Goal: Task Accomplishment & Management: Complete application form

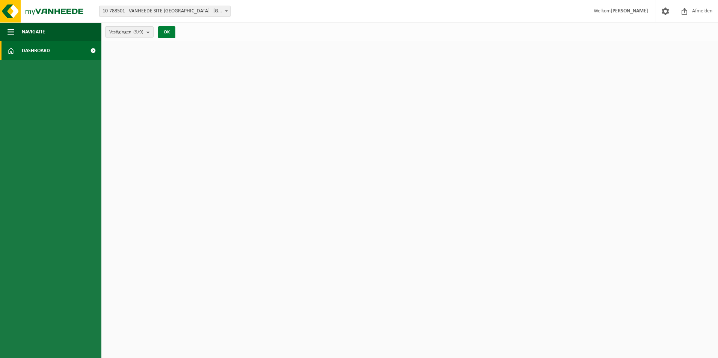
click at [164, 32] on button "OK" at bounding box center [166, 32] width 17 height 12
click at [74, 51] on link "Dashboard" at bounding box center [50, 50] width 101 height 19
click at [18, 12] on img at bounding box center [45, 11] width 90 height 23
click at [9, 33] on span "button" at bounding box center [11, 32] width 7 height 19
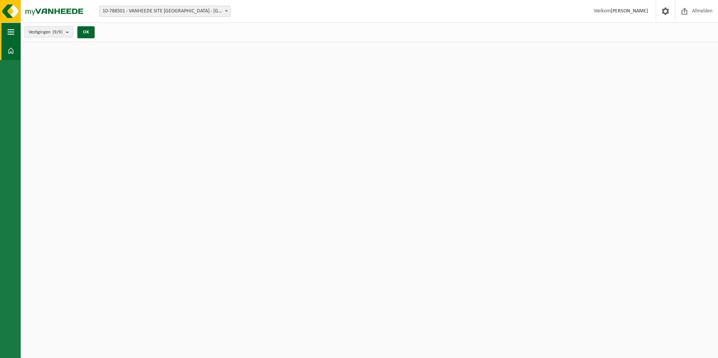
click at [9, 33] on span "button" at bounding box center [11, 32] width 7 height 19
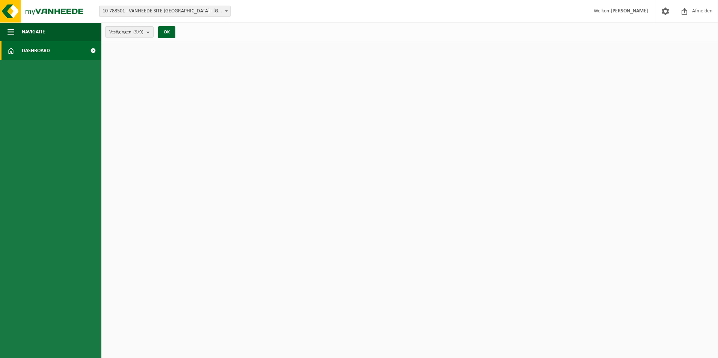
click at [28, 49] on span "Dashboard" at bounding box center [36, 50] width 28 height 19
click at [93, 50] on span at bounding box center [92, 50] width 17 height 19
click at [149, 32] on b "submit" at bounding box center [149, 32] width 7 height 11
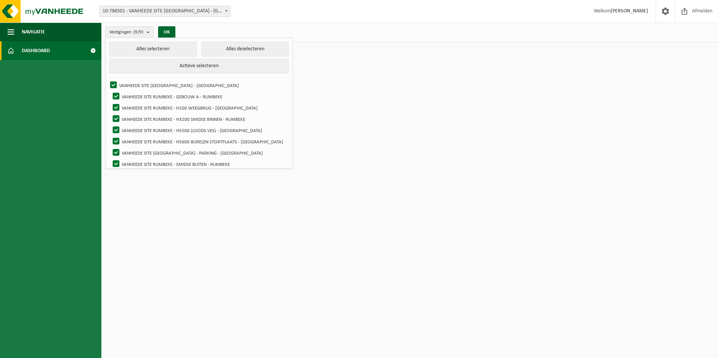
click at [630, 12] on strong "[PERSON_NAME]" at bounding box center [629, 11] width 38 height 6
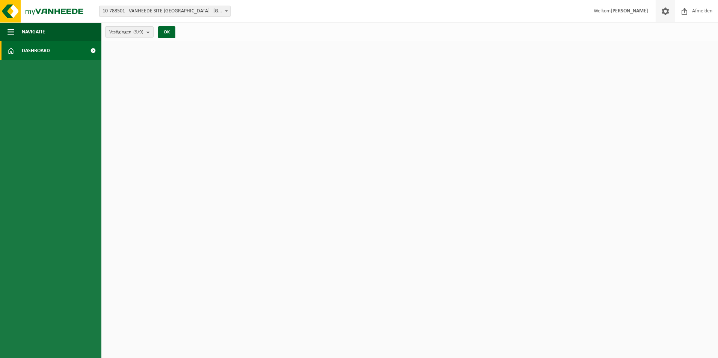
click at [660, 11] on span at bounding box center [665, 11] width 11 height 22
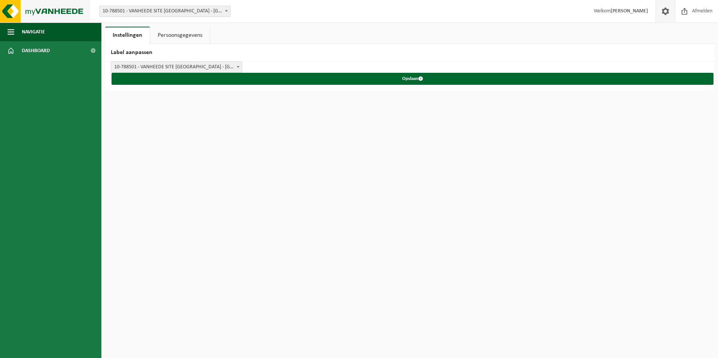
click at [15, 10] on img at bounding box center [45, 11] width 90 height 23
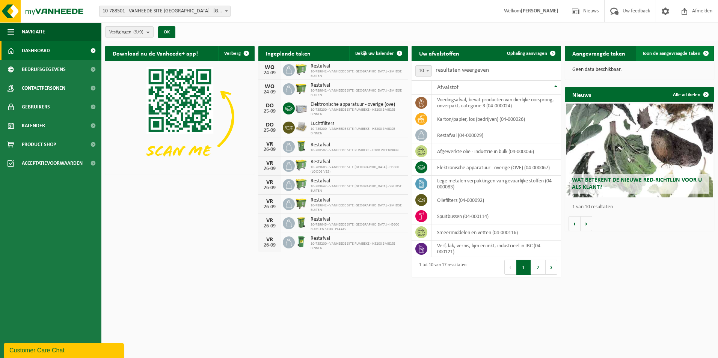
click at [659, 50] on link "Toon de aangevraagde taken" at bounding box center [674, 53] width 77 height 15
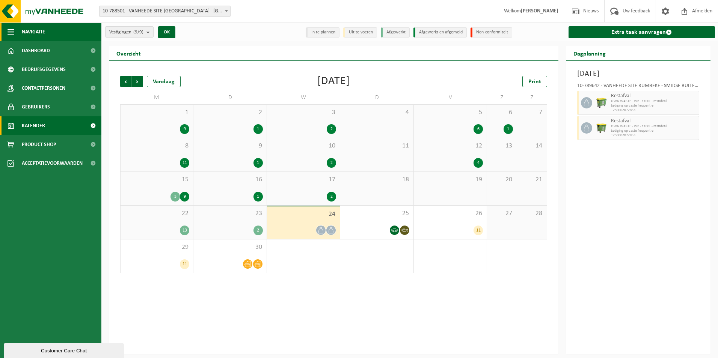
click at [24, 31] on span "Navigatie" at bounding box center [33, 32] width 23 height 19
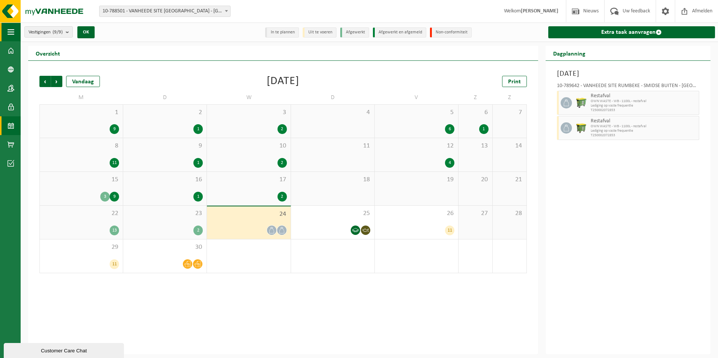
click at [7, 31] on button "Navigatie" at bounding box center [10, 32] width 21 height 19
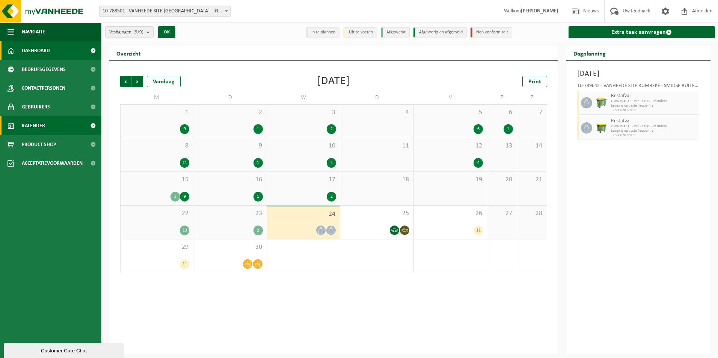
click at [13, 45] on span at bounding box center [11, 50] width 7 height 19
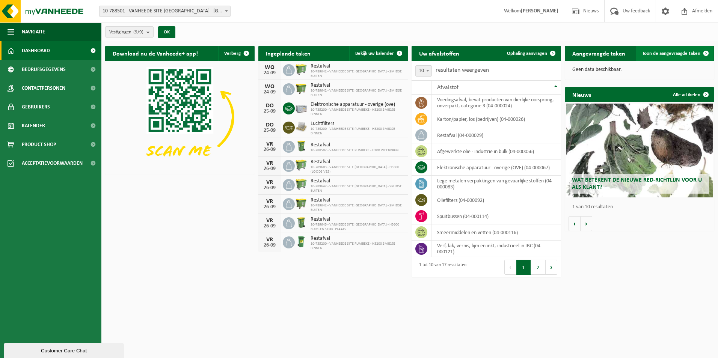
click at [663, 51] on span "Toon de aangevraagde taken" at bounding box center [671, 53] width 58 height 5
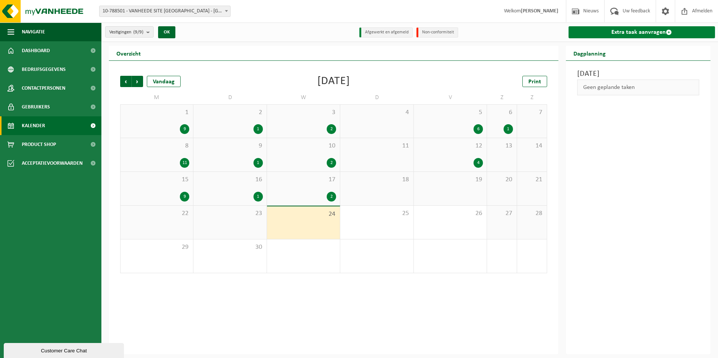
click at [645, 31] on link "Extra taak aanvragen" at bounding box center [641, 32] width 147 height 12
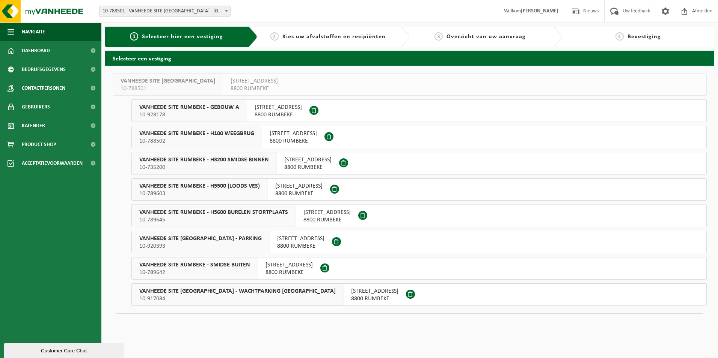
click at [251, 161] on span "VANHEEDE SITE RUMBEKE - H3200 SMIDSE BINNEN" at bounding box center [204, 160] width 130 height 8
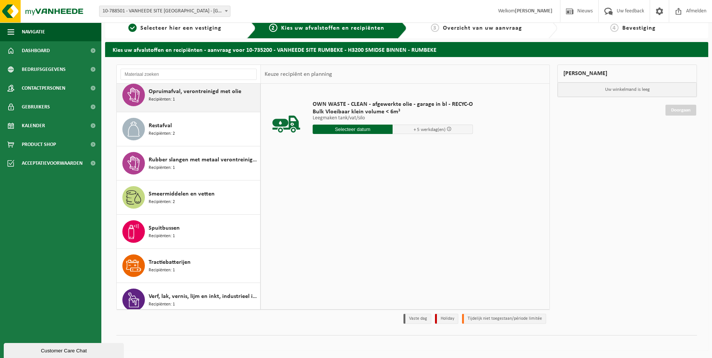
scroll to position [286, 0]
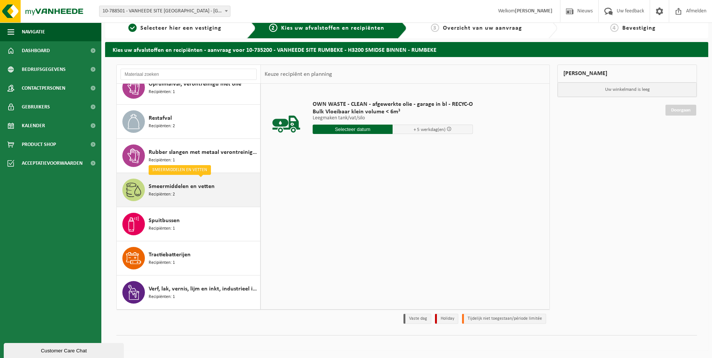
click at [222, 189] on div "Smeermiddelen en vetten Recipiënten: 2" at bounding box center [204, 190] width 110 height 23
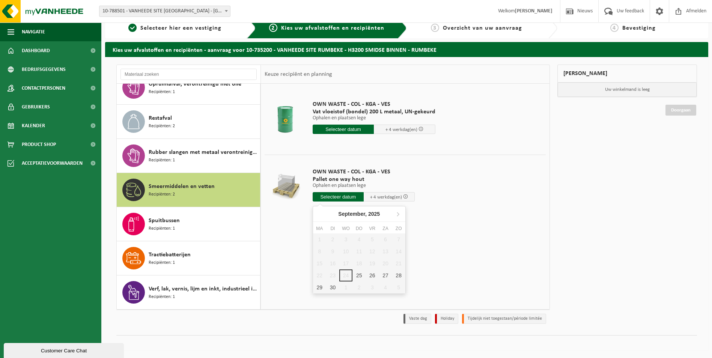
click at [326, 195] on input "text" at bounding box center [338, 196] width 51 height 9
click at [362, 274] on div "25" at bounding box center [359, 276] width 13 height 12
type input "Van [DATE]"
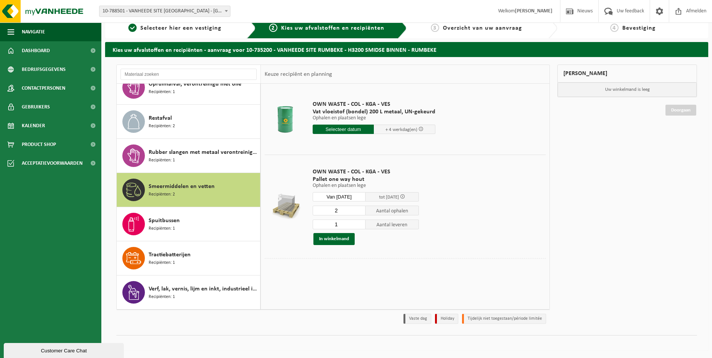
type input "2"
click at [359, 208] on input "2" at bounding box center [339, 211] width 53 height 10
type input "0"
click at [360, 225] on input "0" at bounding box center [339, 225] width 53 height 10
click at [341, 240] on button "In winkelmand" at bounding box center [334, 239] width 41 height 12
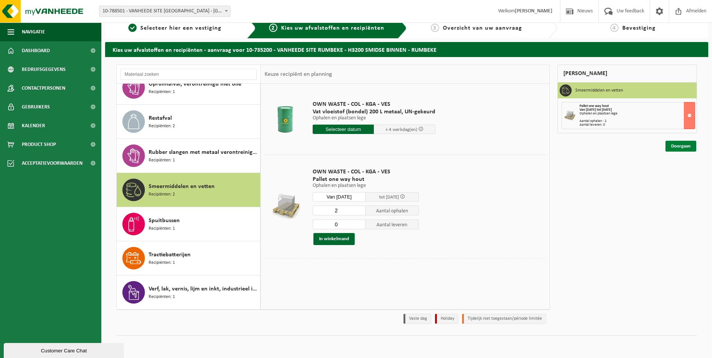
click at [676, 143] on link "Doorgaan" at bounding box center [681, 146] width 31 height 11
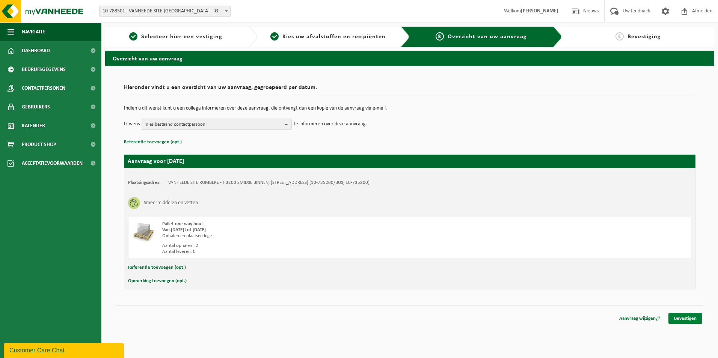
click at [687, 313] on link "Bevestigen" at bounding box center [685, 318] width 34 height 11
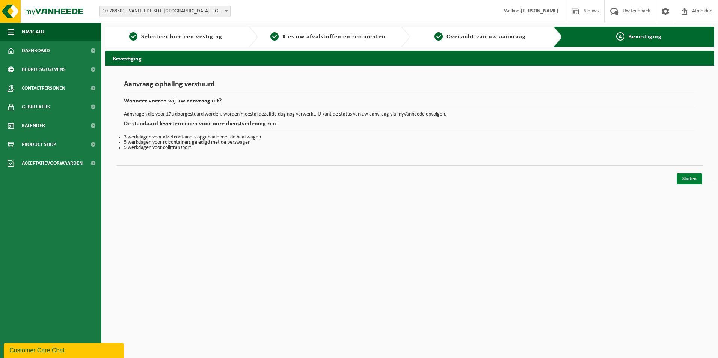
click at [687, 177] on link "Sluiten" at bounding box center [690, 178] width 26 height 11
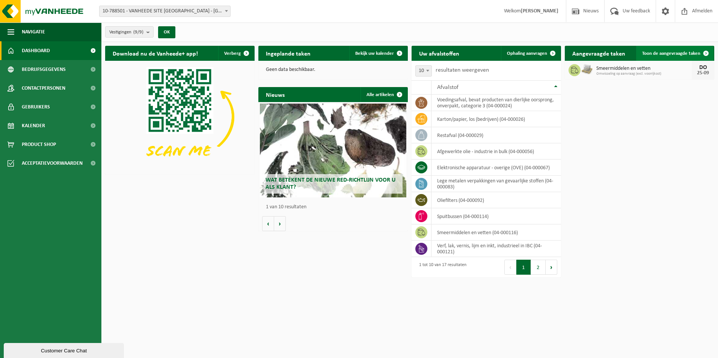
click at [667, 51] on span "Toon de aangevraagde taken" at bounding box center [671, 53] width 58 height 5
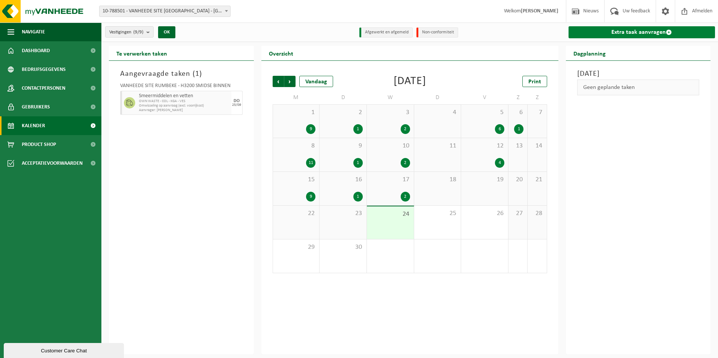
click at [654, 33] on link "Extra taak aanvragen" at bounding box center [641, 32] width 147 height 12
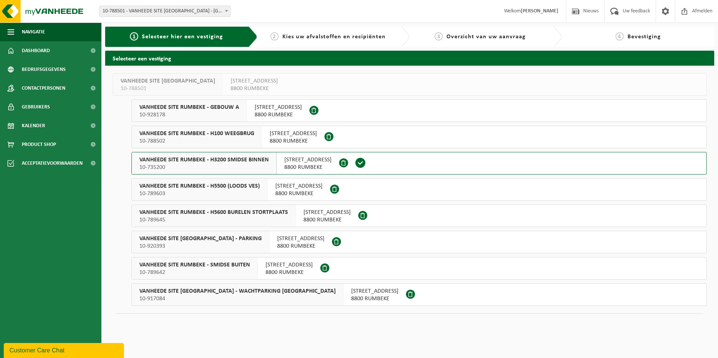
click at [207, 159] on span "VANHEEDE SITE RUMBEKE - H3200 SMIDSE BINNEN" at bounding box center [204, 160] width 130 height 8
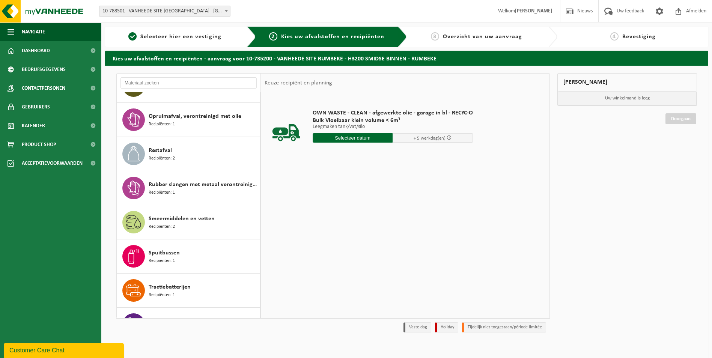
scroll to position [286, 0]
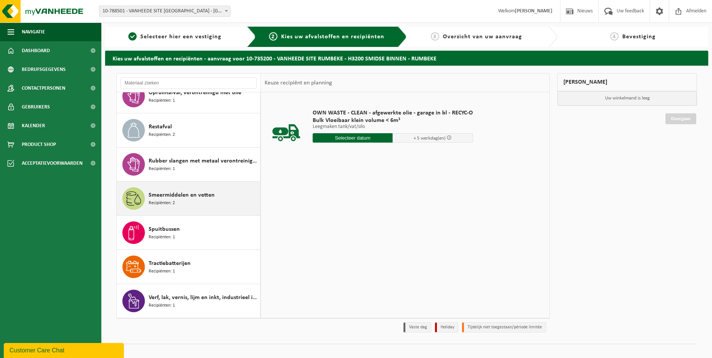
click at [205, 195] on span "Smeermiddelen en vetten" at bounding box center [182, 195] width 66 height 9
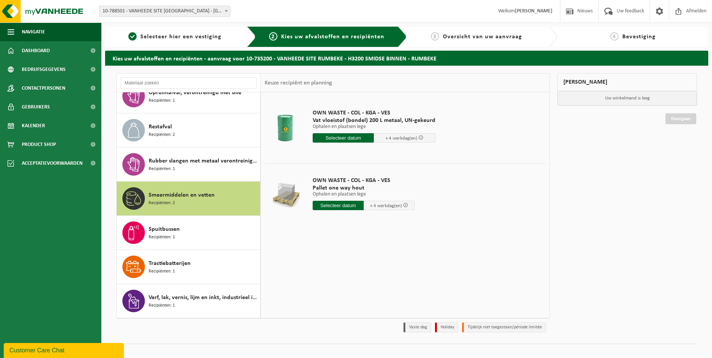
click at [347, 203] on input "text" at bounding box center [338, 205] width 51 height 9
click at [362, 282] on div "25" at bounding box center [359, 284] width 13 height 12
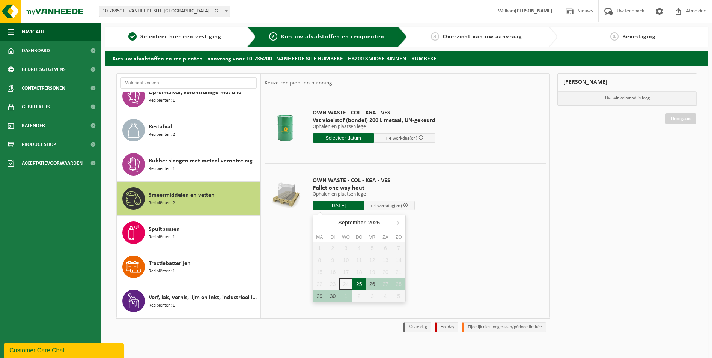
type input "Van 2025-09-25"
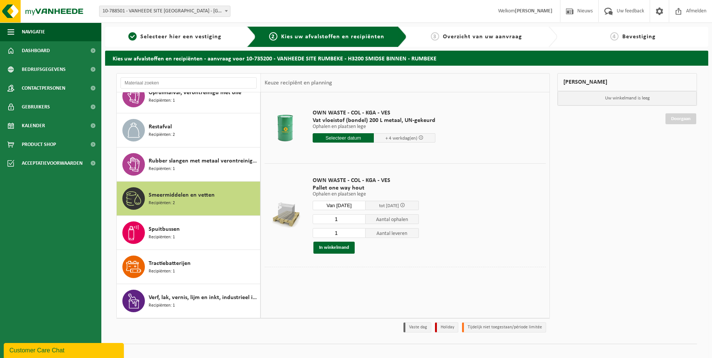
click at [360, 236] on input "1" at bounding box center [339, 233] width 53 height 10
type input "0"
click at [359, 234] on input "0" at bounding box center [339, 233] width 53 height 10
click at [335, 249] on button "In winkelmand" at bounding box center [334, 248] width 41 height 12
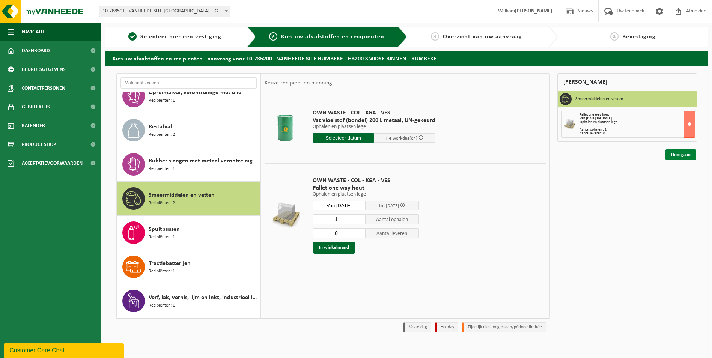
click at [676, 153] on link "Doorgaan" at bounding box center [681, 154] width 31 height 11
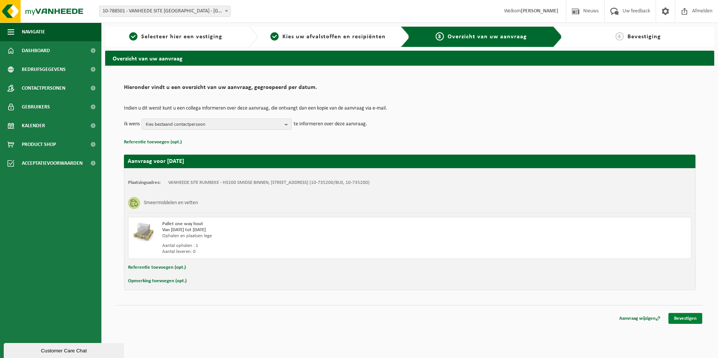
click at [684, 321] on link "Bevestigen" at bounding box center [685, 318] width 34 height 11
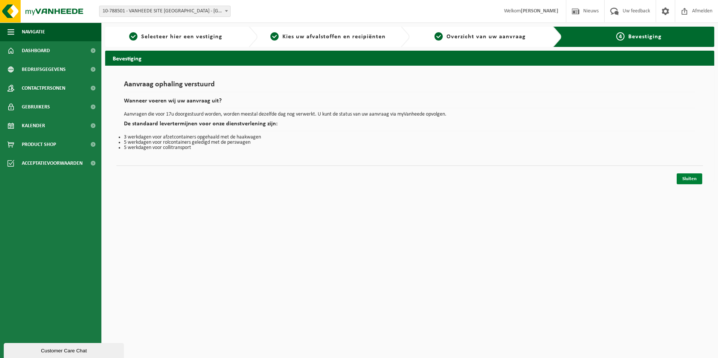
click at [694, 178] on link "Sluiten" at bounding box center [690, 178] width 26 height 11
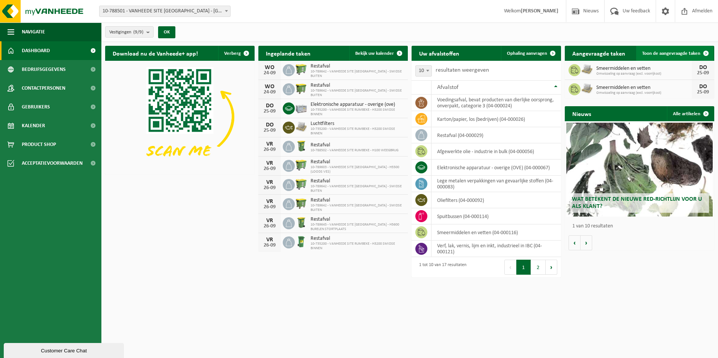
click at [668, 52] on span "Toon de aangevraagde taken" at bounding box center [671, 53] width 58 height 5
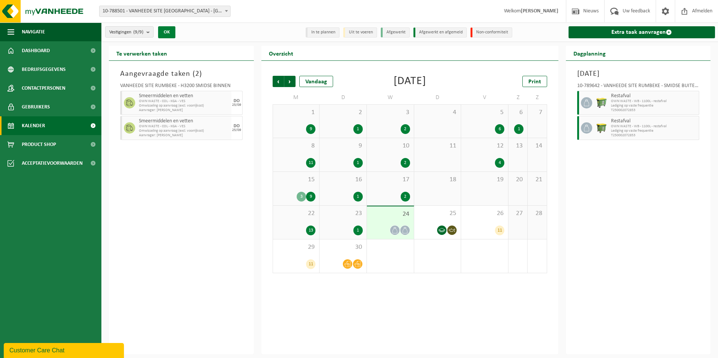
click at [162, 35] on button "OK" at bounding box center [166, 32] width 17 height 12
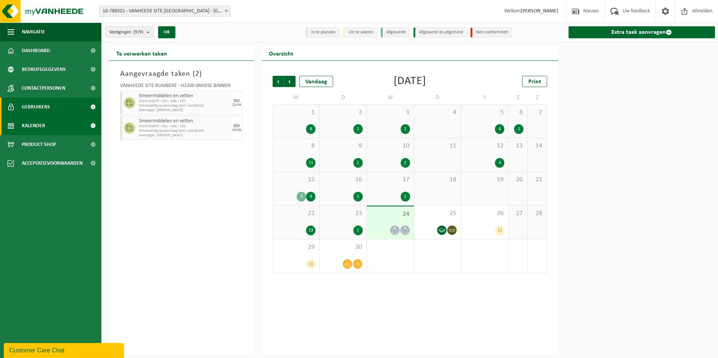
click at [49, 105] on span "Gebruikers" at bounding box center [36, 107] width 28 height 19
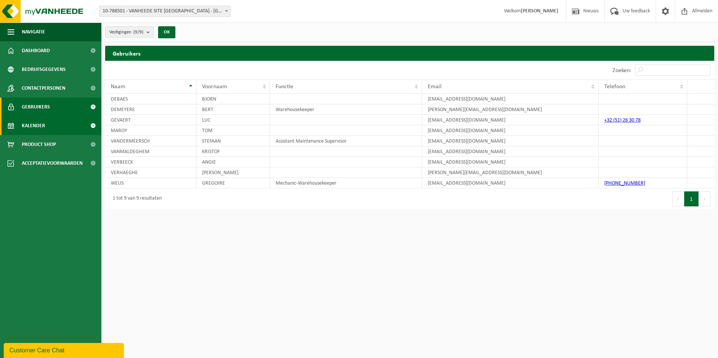
click at [46, 121] on link "Kalender" at bounding box center [50, 125] width 101 height 19
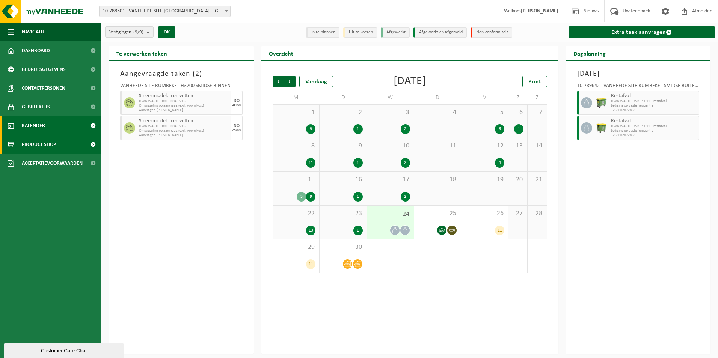
click at [50, 142] on span "Product Shop" at bounding box center [39, 144] width 34 height 19
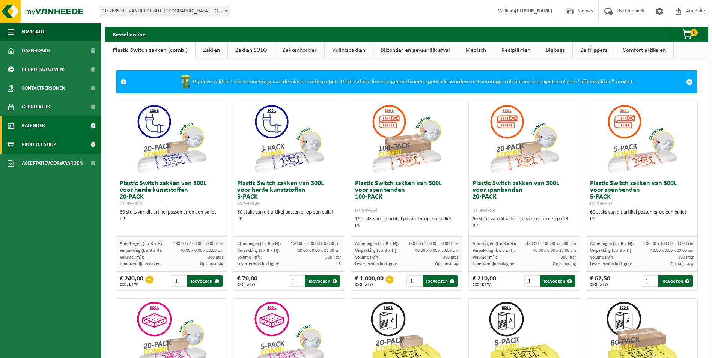
click at [49, 127] on link "Kalender" at bounding box center [50, 125] width 101 height 19
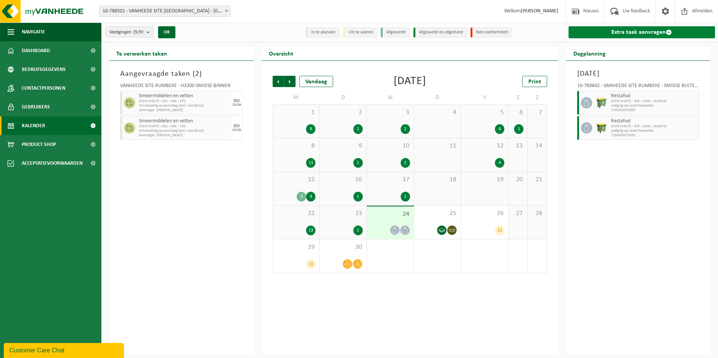
click at [637, 29] on link "Extra taak aanvragen" at bounding box center [641, 32] width 147 height 12
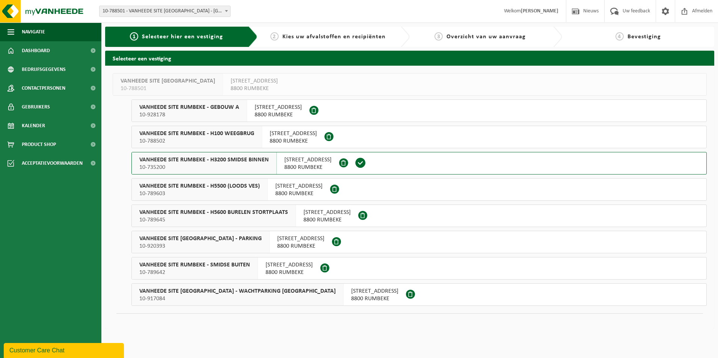
click at [355, 33] on div "2 Kies uw afvalstoffen en recipiënten" at bounding box center [328, 36] width 134 height 9
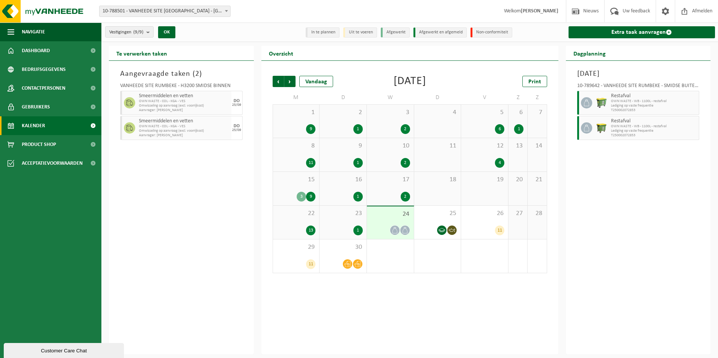
click at [356, 33] on li "Uit te voeren" at bounding box center [360, 32] width 34 height 10
click at [42, 51] on span "Dashboard" at bounding box center [36, 50] width 28 height 19
